Goal: Task Accomplishment & Management: Complete application form

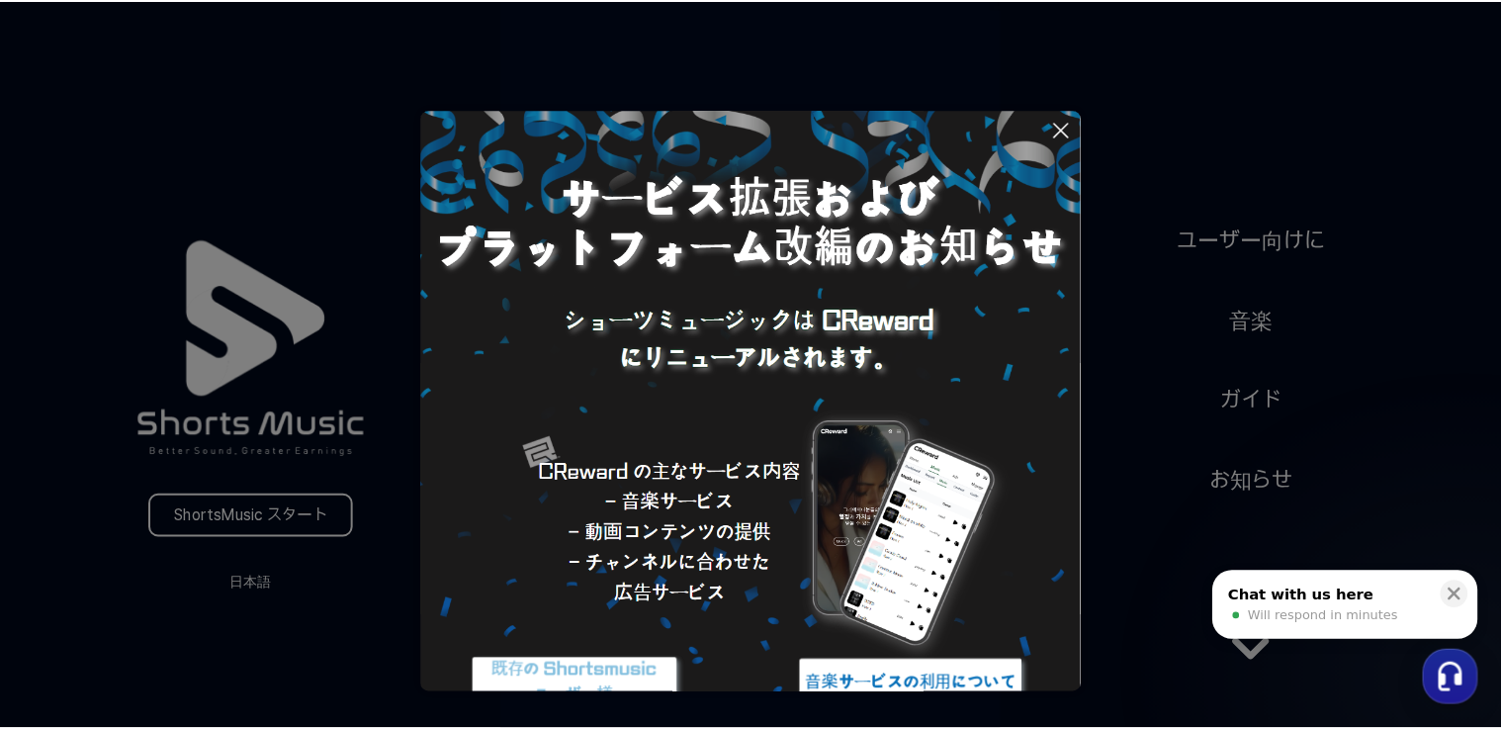
scroll to position [79, 0]
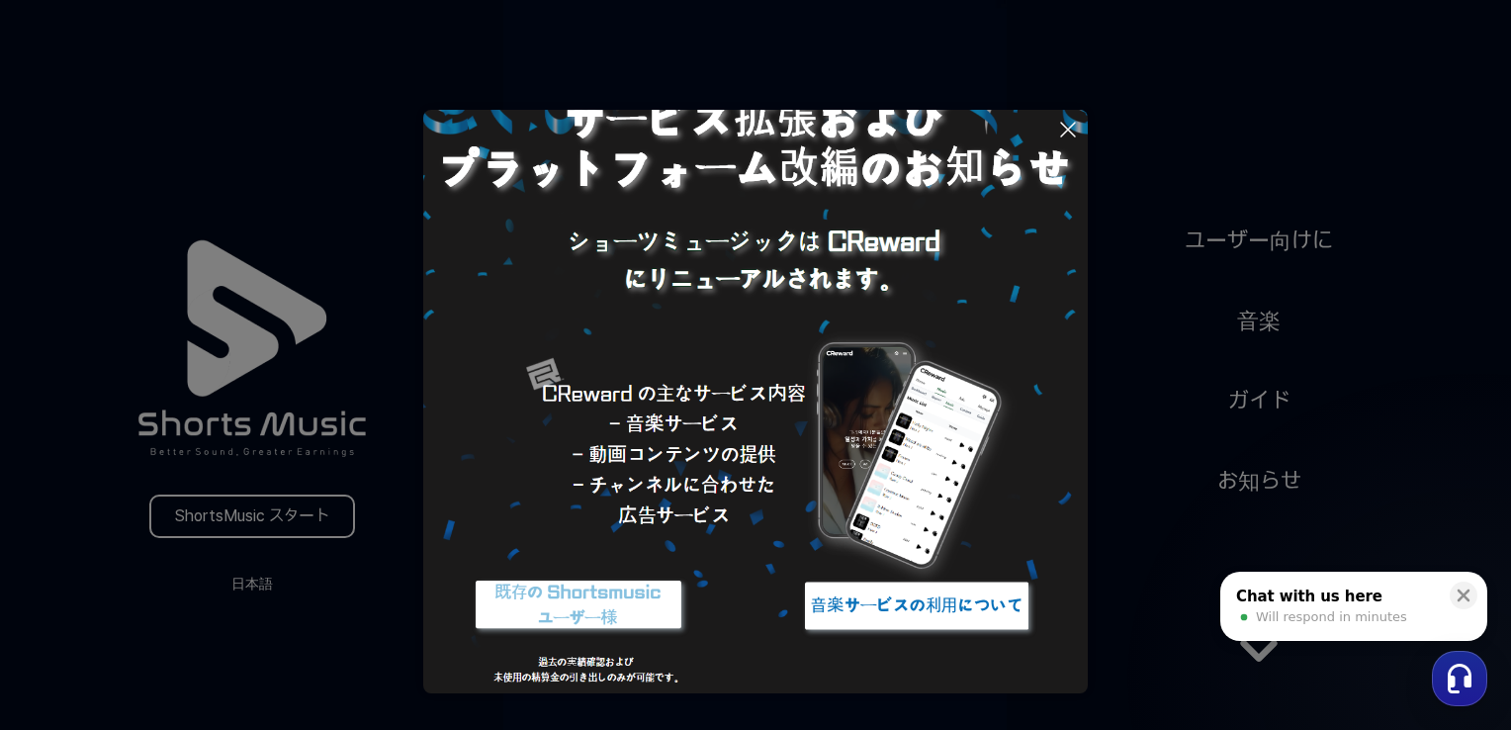
click at [250, 581] on button at bounding box center [755, 365] width 1511 height 730
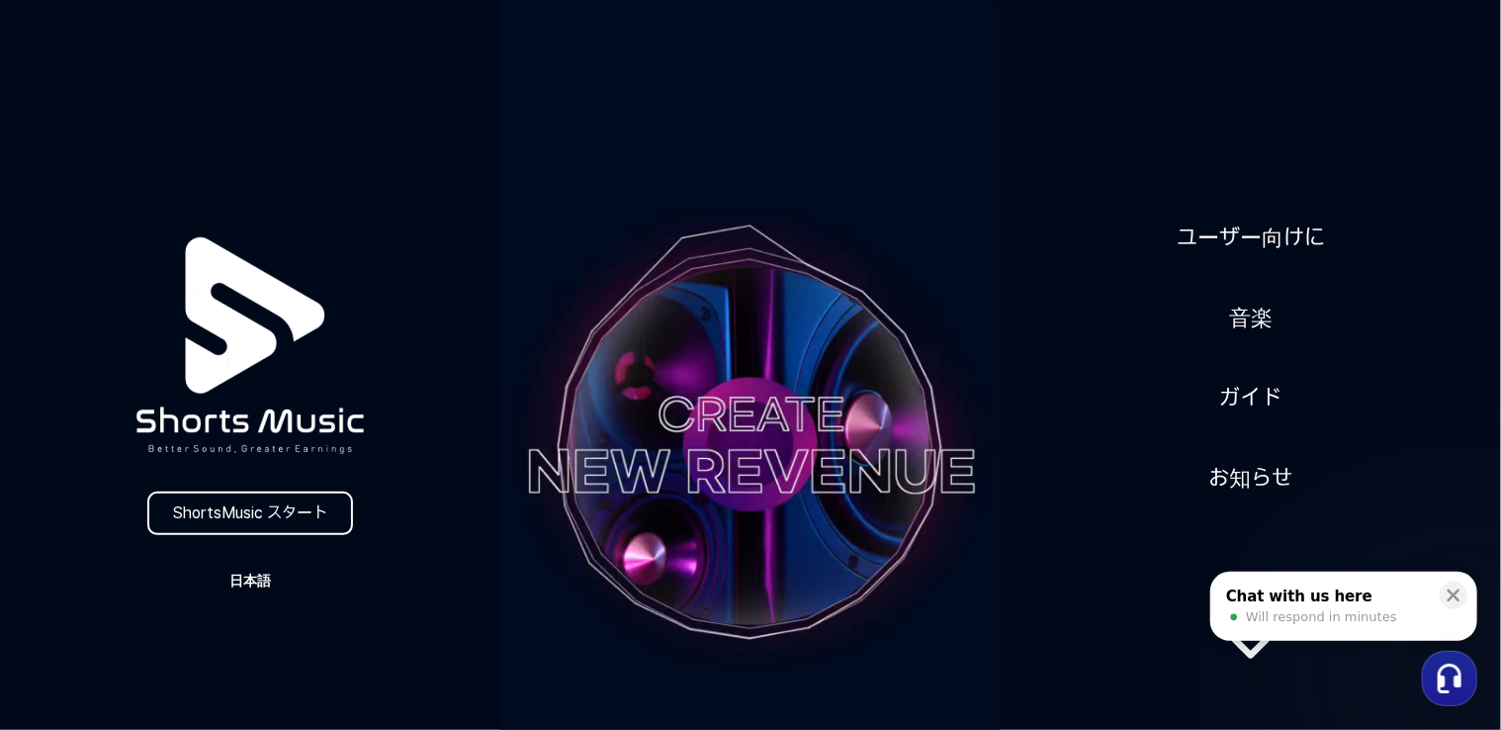
click at [248, 572] on button "日本語" at bounding box center [250, 581] width 95 height 28
click at [241, 664] on button "日本語" at bounding box center [250, 664] width 79 height 20
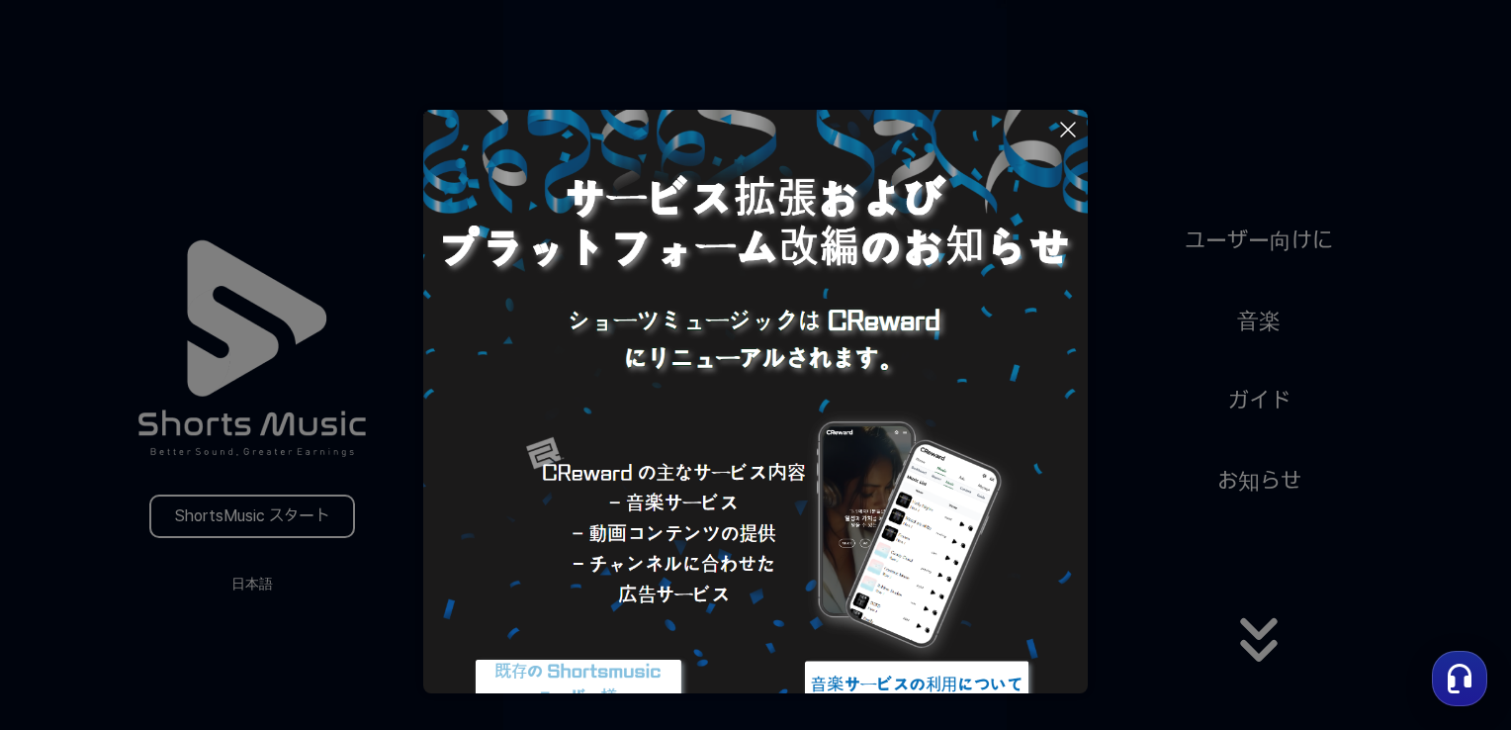
click at [270, 516] on button at bounding box center [755, 365] width 1511 height 730
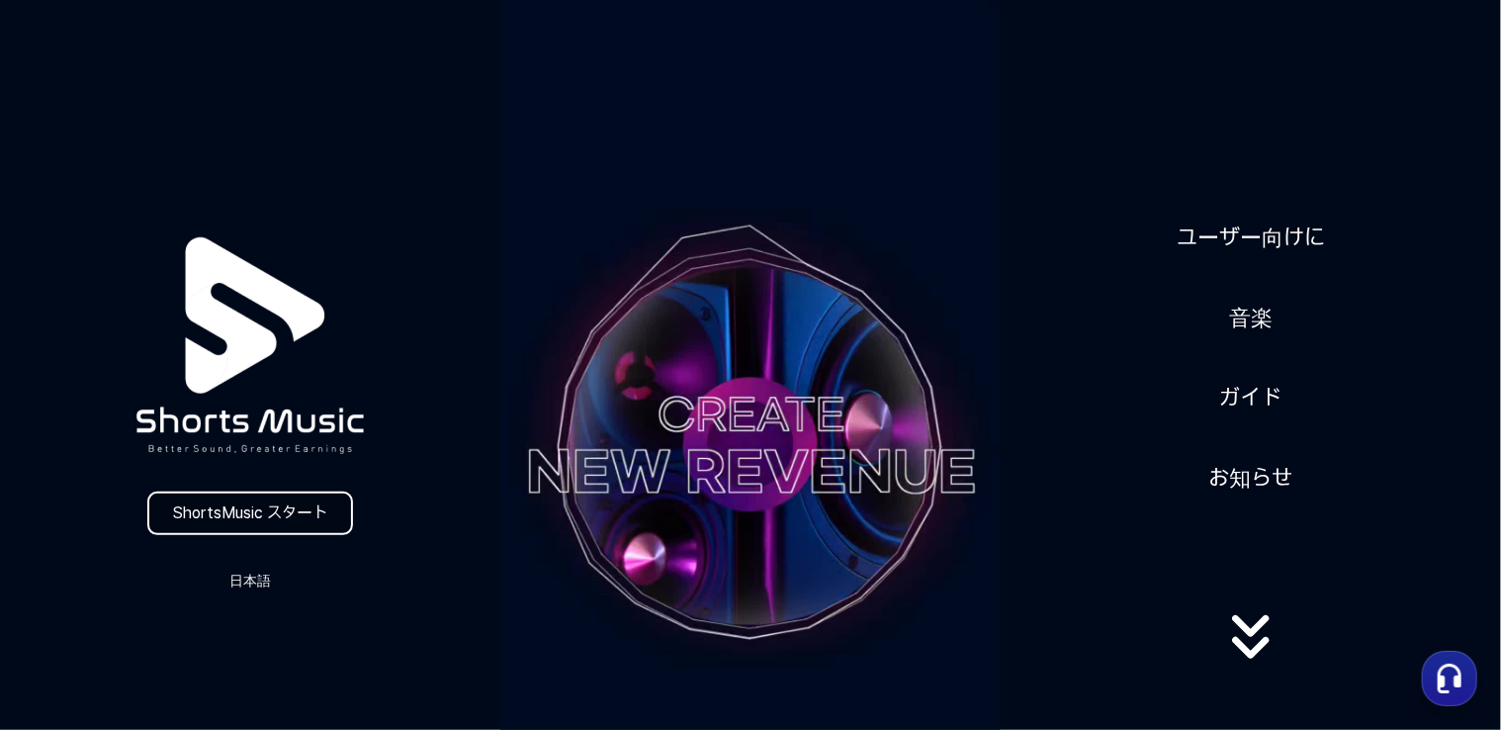
click at [270, 516] on link "ShortsMusic スタート" at bounding box center [250, 514] width 206 height 44
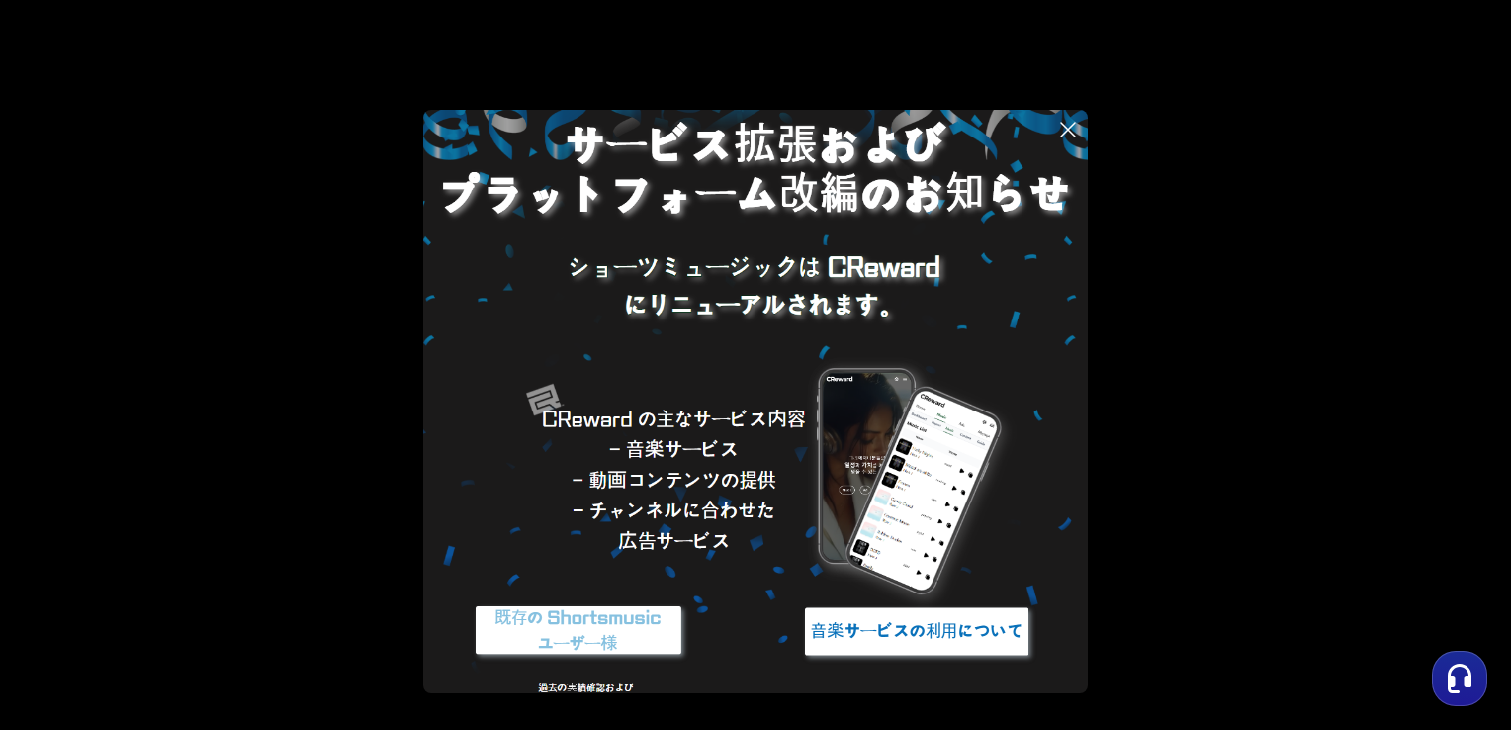
scroll to position [79, 0]
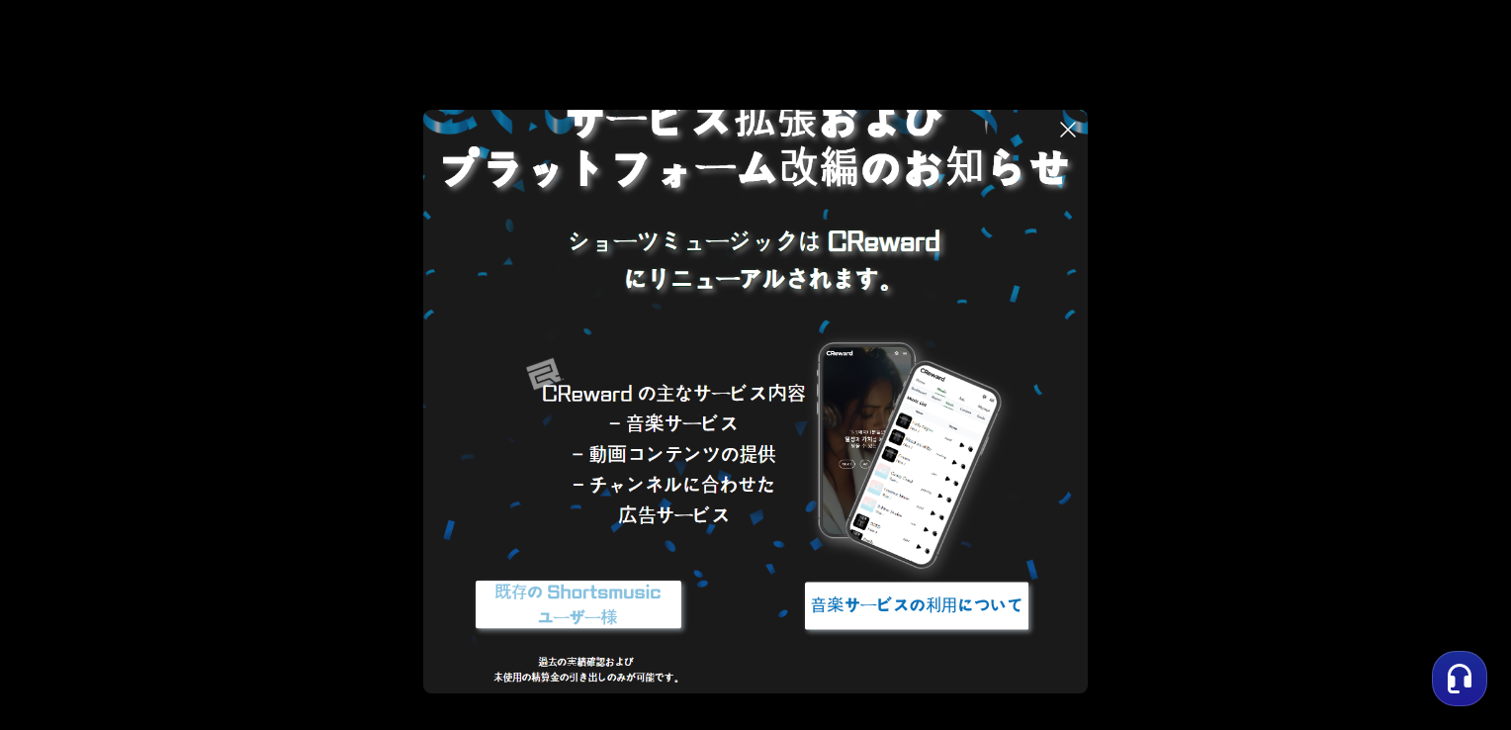
click at [981, 617] on img at bounding box center [916, 606] width 247 height 74
click at [1066, 129] on icon at bounding box center [1068, 130] width 14 height 14
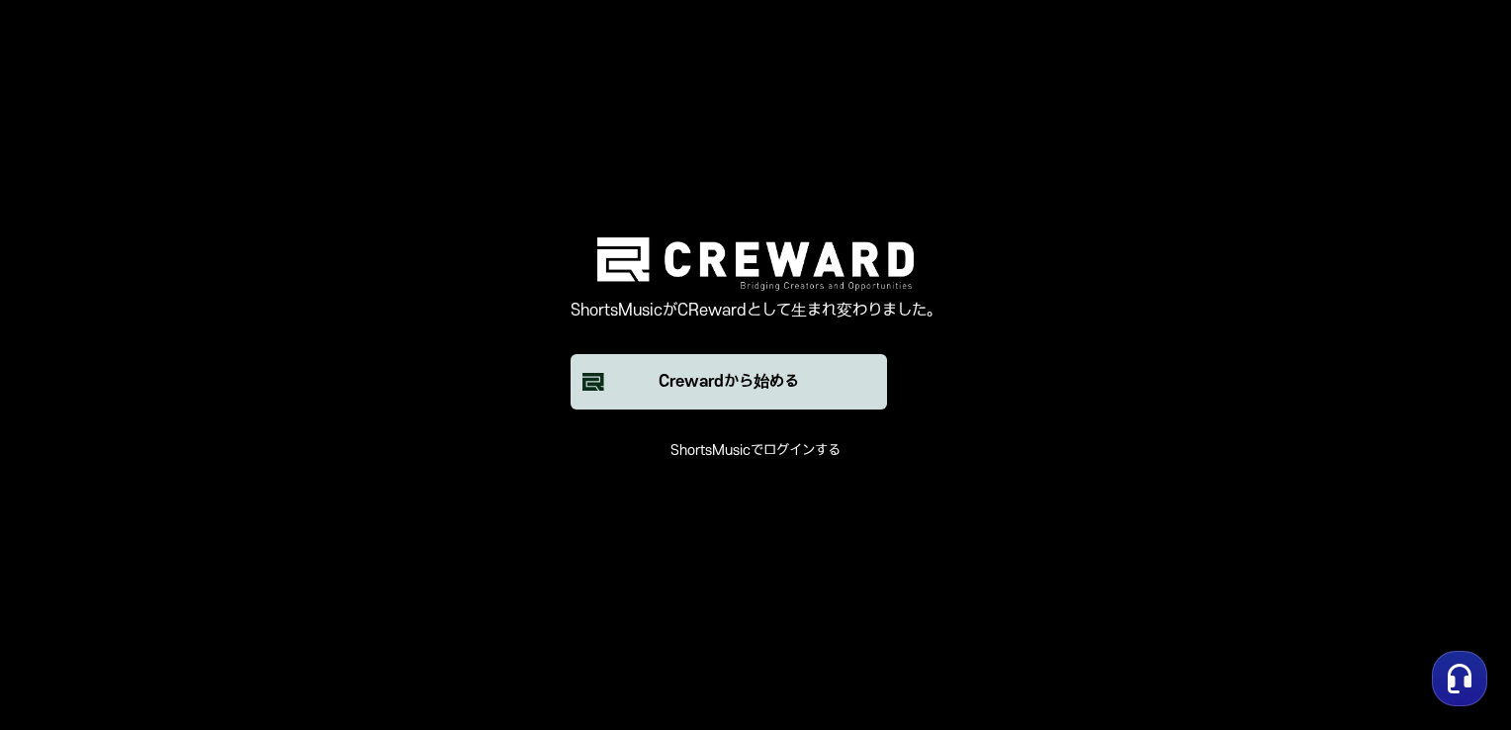
click at [716, 378] on div "Crewardから始める" at bounding box center [729, 382] width 140 height 24
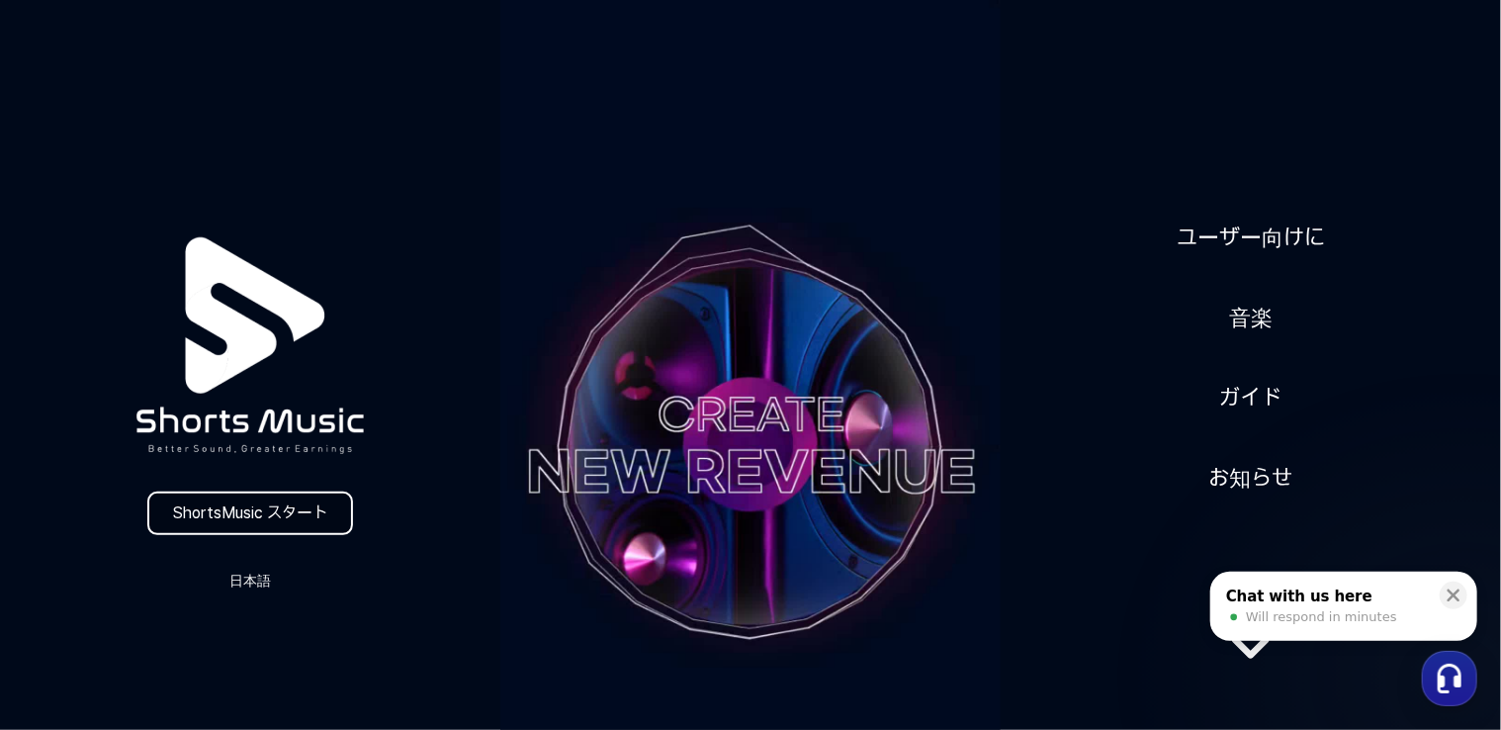
click at [266, 519] on link "ShortsMusic スタート" at bounding box center [250, 514] width 206 height 44
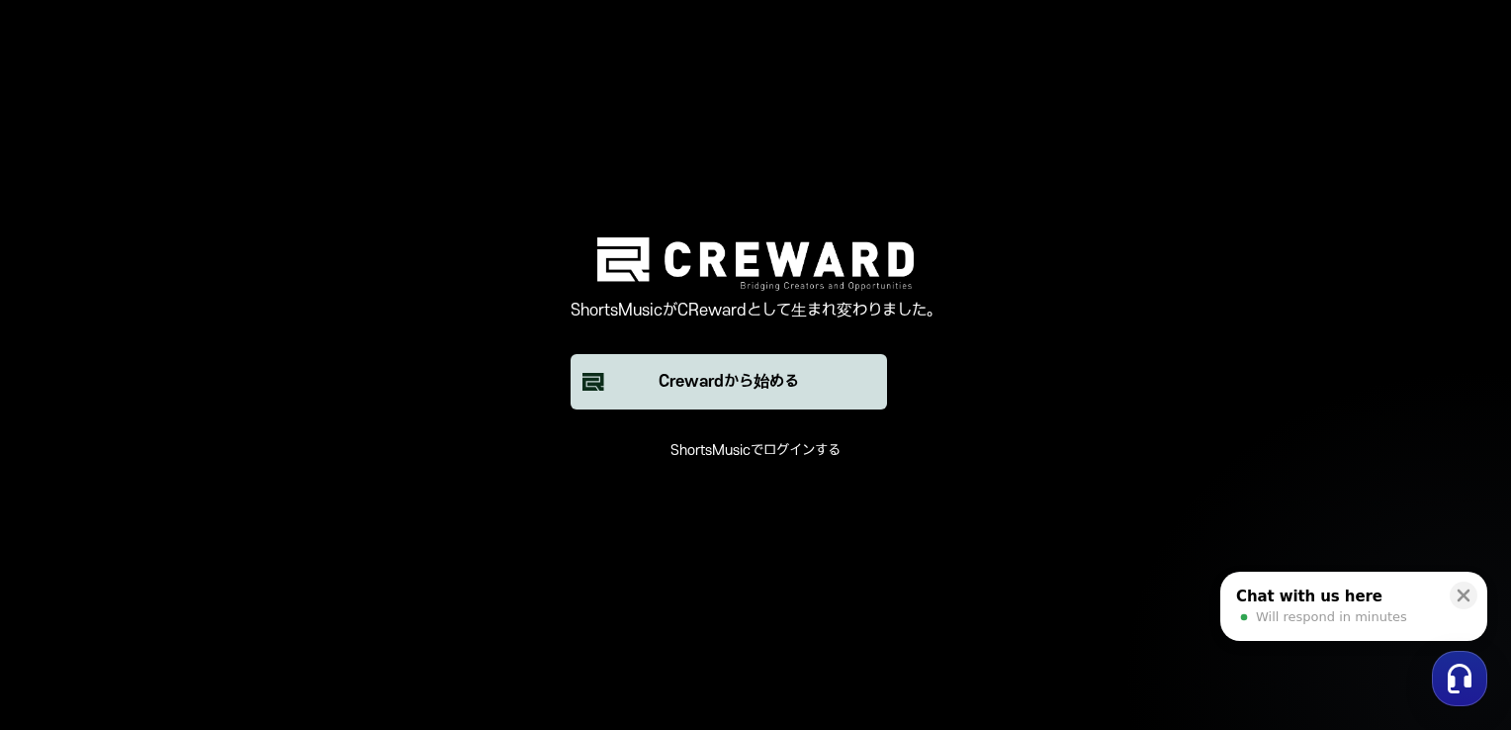
click at [741, 386] on div "Crewardから始める" at bounding box center [729, 382] width 140 height 24
